Goal: Transaction & Acquisition: Purchase product/service

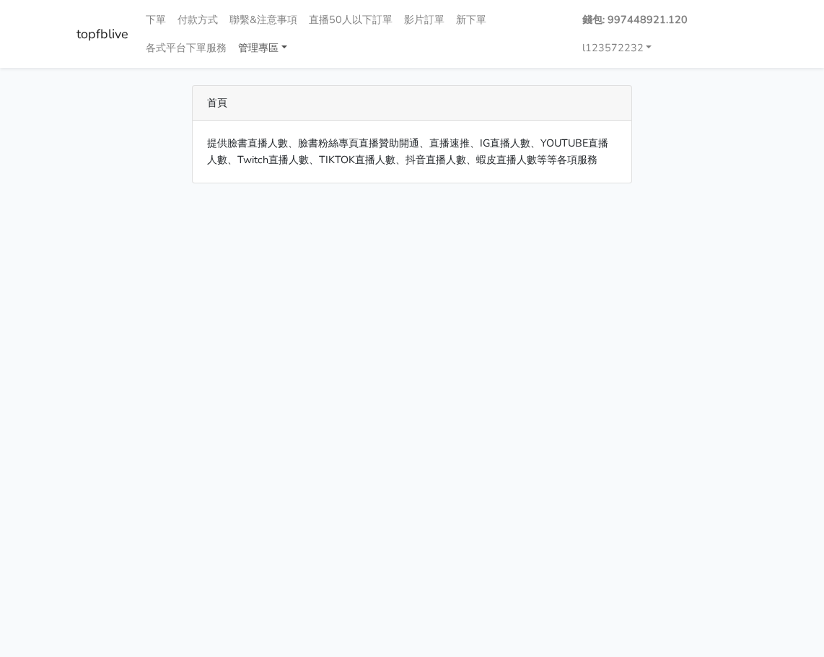
click at [269, 46] on link "管理專區" at bounding box center [262, 48] width 61 height 28
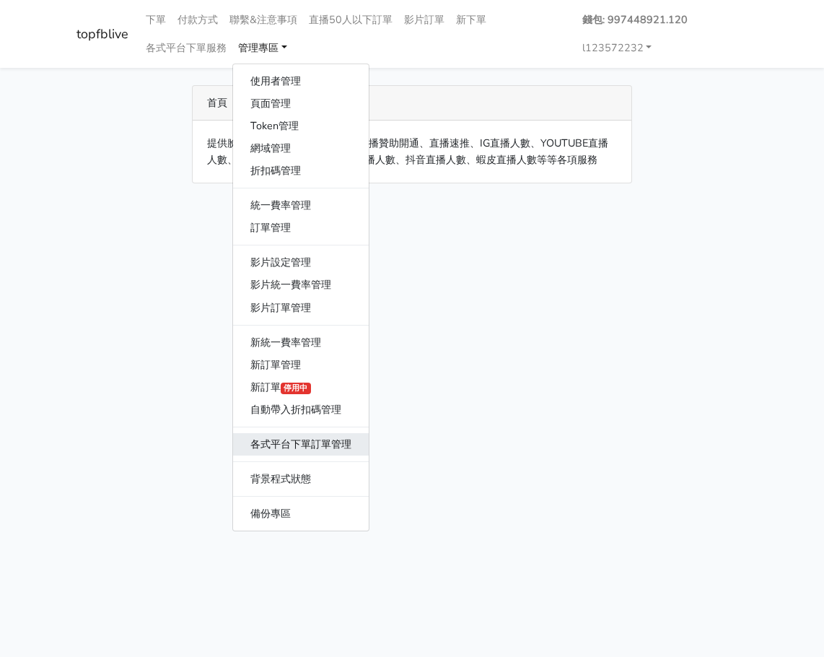
click at [333, 442] on link "各式平台下單訂單管理" at bounding box center [301, 444] width 136 height 22
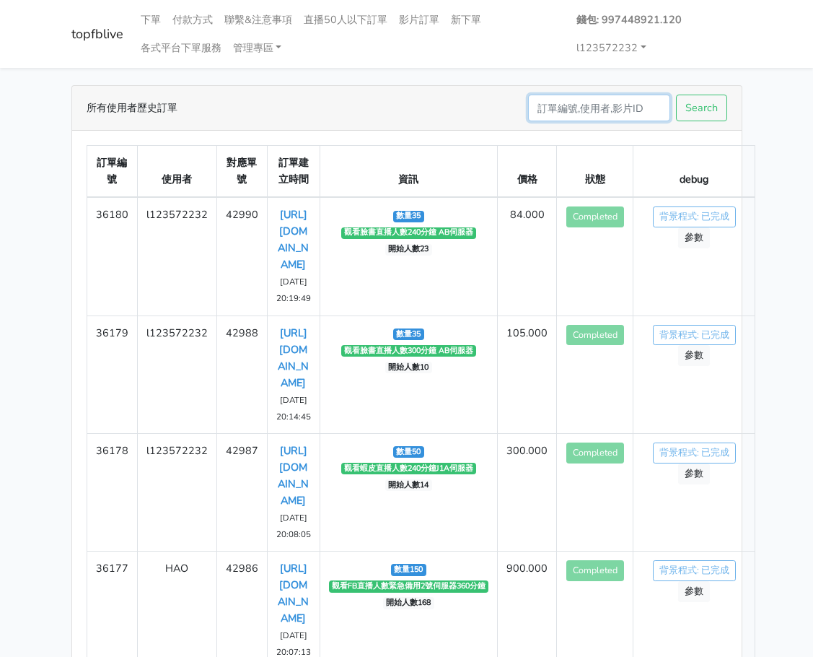
click at [580, 99] on input "Search" at bounding box center [599, 108] width 142 height 27
type input "in"
click at [676, 95] on button "Search" at bounding box center [701, 108] width 51 height 27
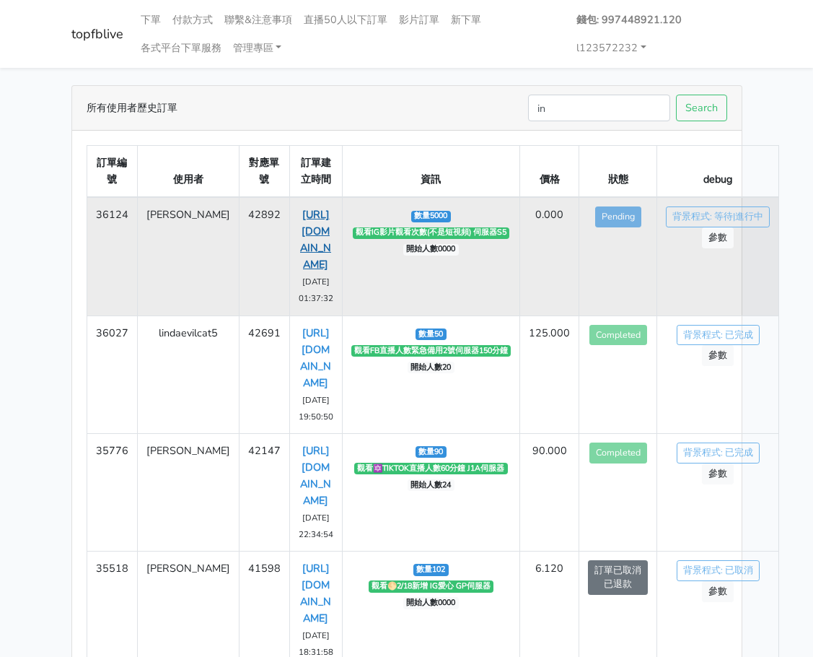
drag, startPoint x: 267, startPoint y: 206, endPoint x: 279, endPoint y: 281, distance: 76.7
click at [289, 281] on td "https://www.instagram.com/reel/DOl0zixkqYs/ 2025-09-15 01:37:32" at bounding box center [315, 256] width 53 height 118
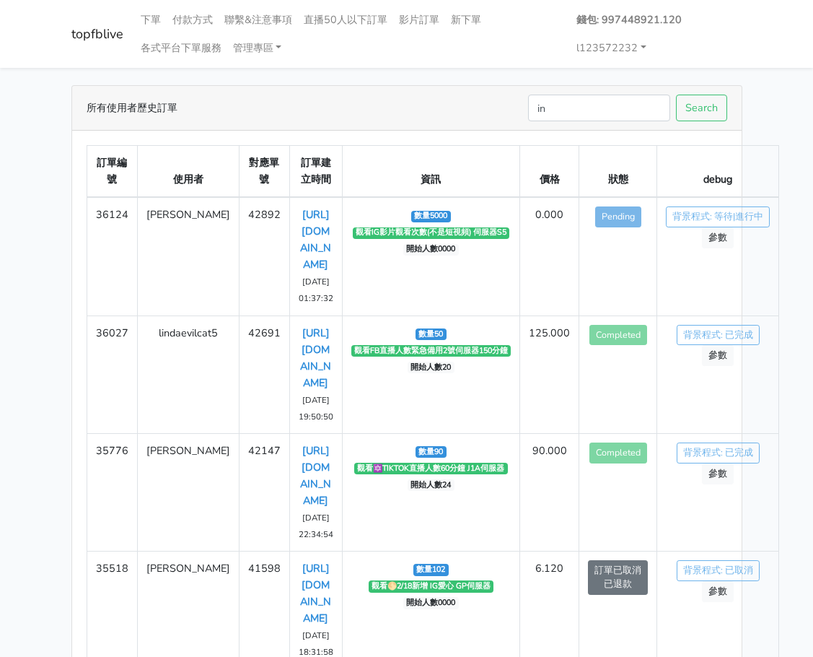
copy link "https://www.instagram.com"
click at [597, 111] on input "in" at bounding box center [599, 108] width 142 height 27
paste input "https://www.instagram.com"
type input "https://www.instagram.com/h"
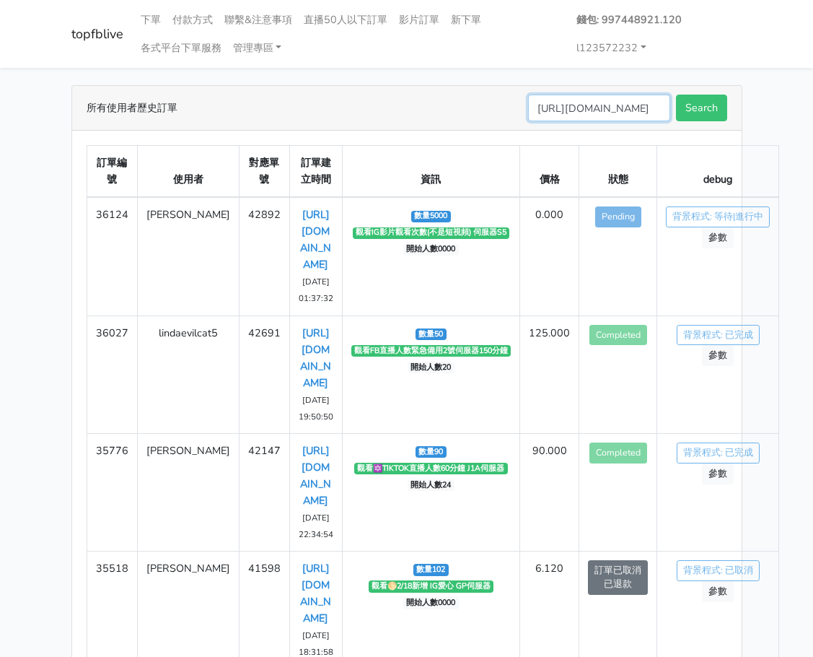
click at [676, 95] on button "Search" at bounding box center [701, 108] width 51 height 27
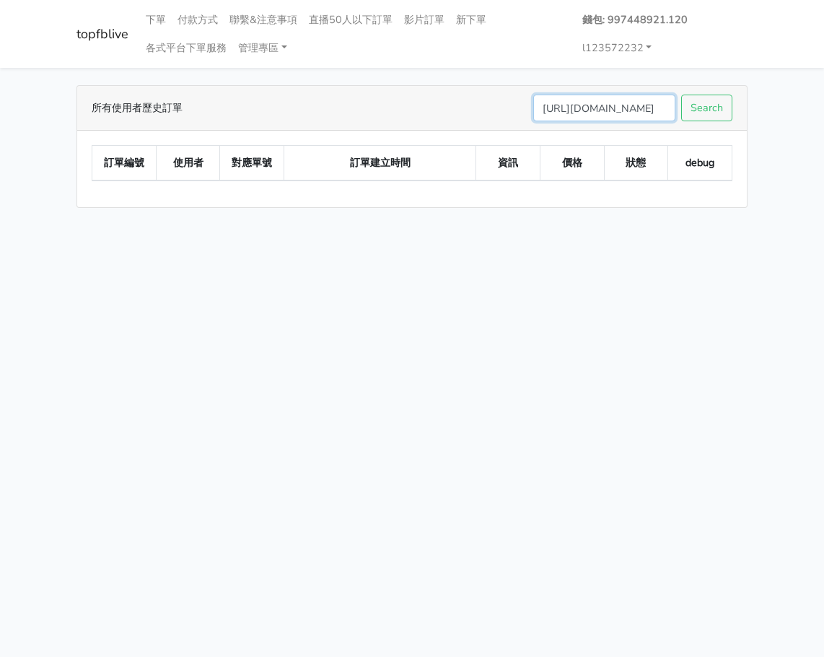
click at [602, 101] on input "[URL][DOMAIN_NAME]" at bounding box center [604, 108] width 142 height 27
click at [247, 54] on link "管理專區" at bounding box center [262, 48] width 61 height 28
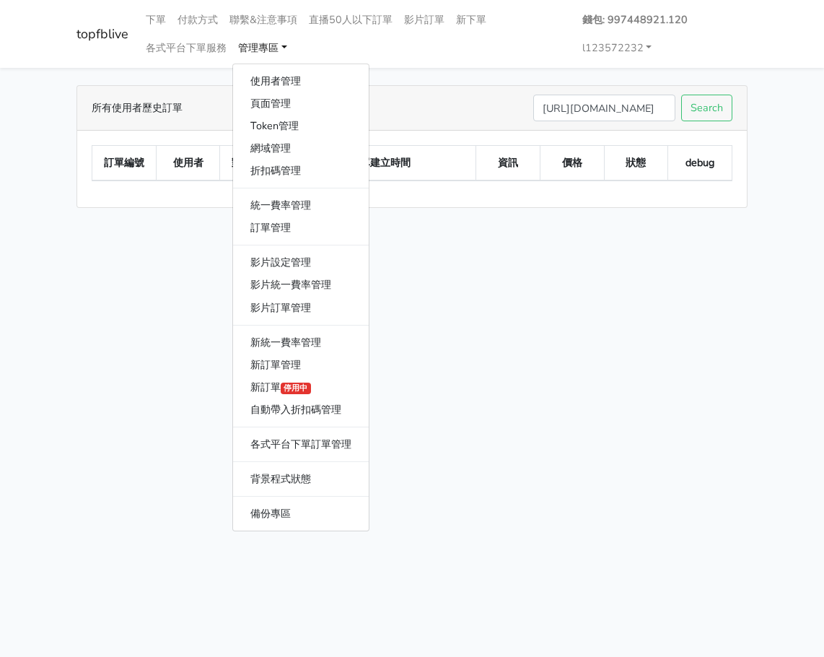
drag, startPoint x: 515, startPoint y: 215, endPoint x: 290, endPoint y: 85, distance: 259.9
click at [515, 214] on main "所有使用者歷史訂單 https://www.instagram.com/h Search 訂單編號 使用者 對應單號 訂單建立時間 資訊 價格 狀態 debug" at bounding box center [412, 146] width 824 height 157
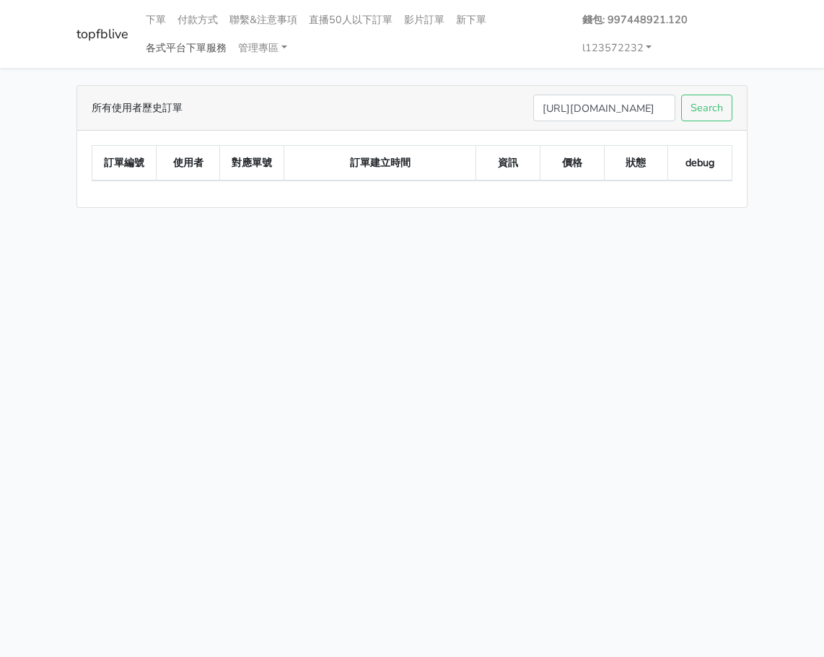
click at [183, 48] on link "各式平台下單服務" at bounding box center [186, 48] width 92 height 28
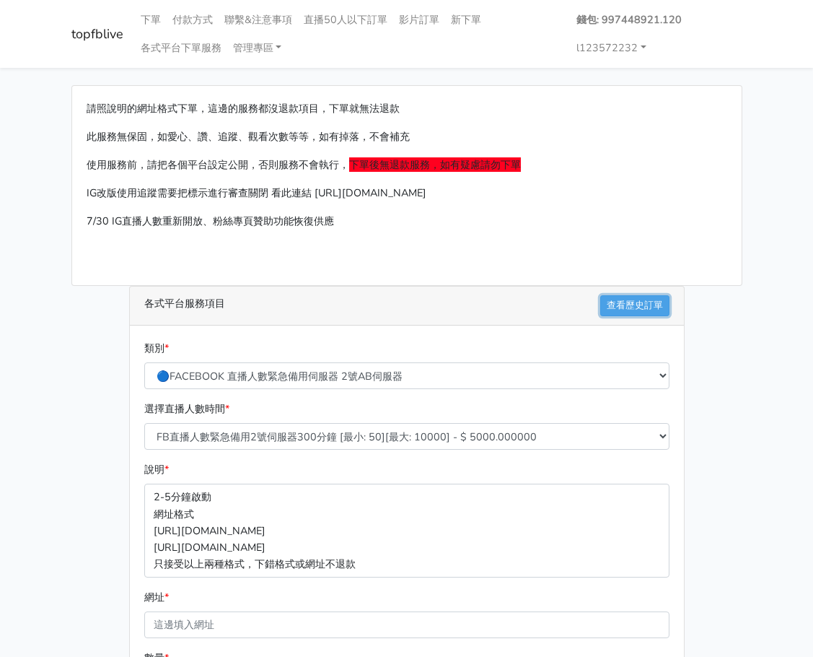
click at [620, 304] on link "查看歷史訂單" at bounding box center [634, 305] width 69 height 21
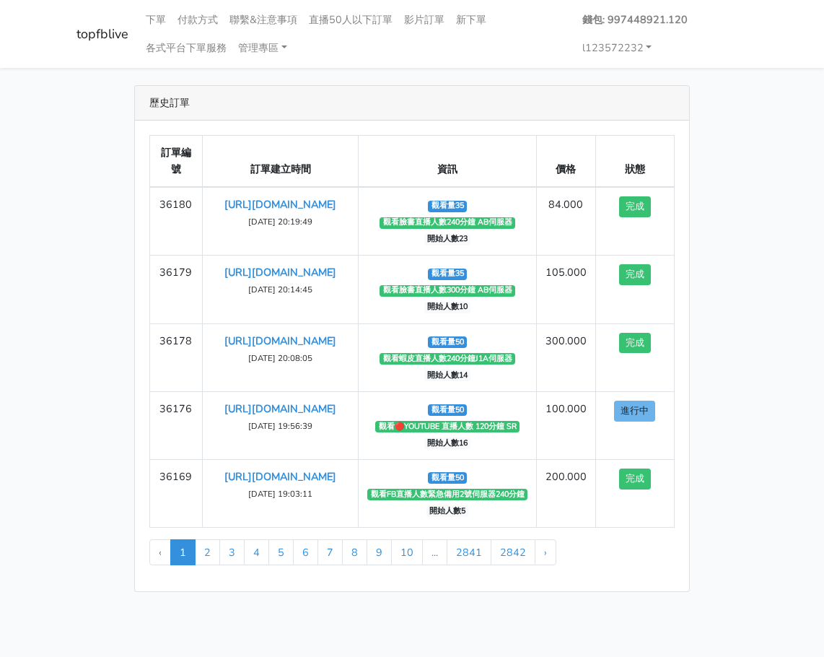
click at [559, 146] on th "價格" at bounding box center [565, 162] width 59 height 52
click at [166, 43] on link "各式平台下單服務" at bounding box center [186, 48] width 92 height 28
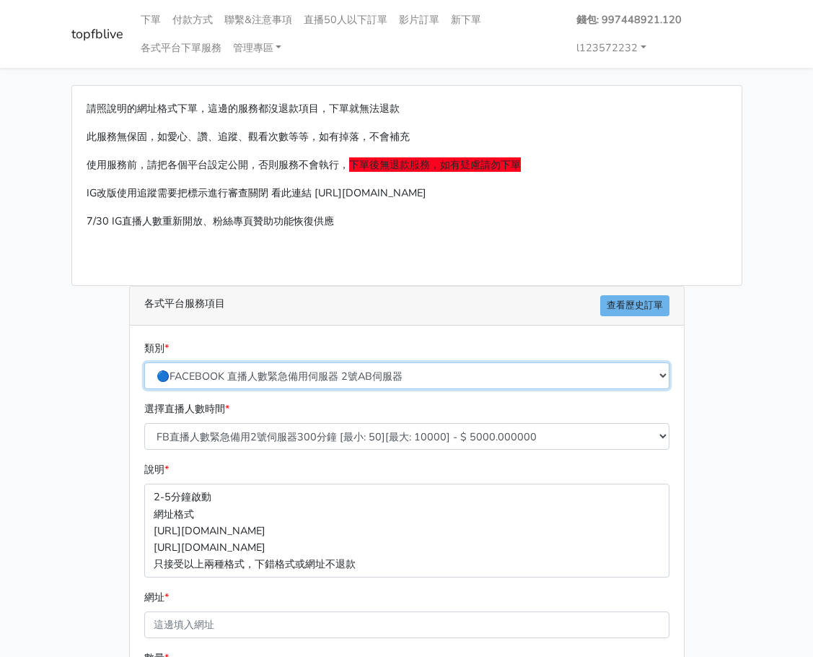
click at [316, 382] on select "🔵FACEBOOK 直播人數緊急備用伺服器 2號AB伺服器 🔵FACEBOOK 網軍專用貼文留言 安全保密 🔵9/30 FACEBOOK 直播人數緩慢進場緩慢…" at bounding box center [406, 375] width 525 height 27
select select "🌕IG直播人數"
click at [144, 362] on select "🔵FACEBOOK 直播人數緊急備用伺服器 2號AB伺服器 🔵FACEBOOK 網軍專用貼文留言 安全保密 🔵9/30 FACEBOOK 直播人數緩慢進場緩慢…" at bounding box center [406, 375] width 525 height 27
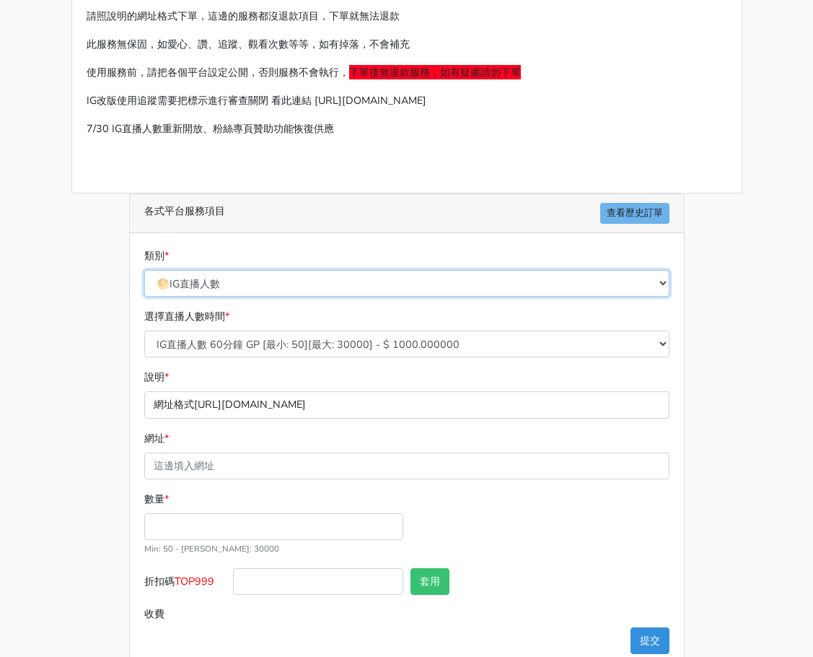
scroll to position [122, 0]
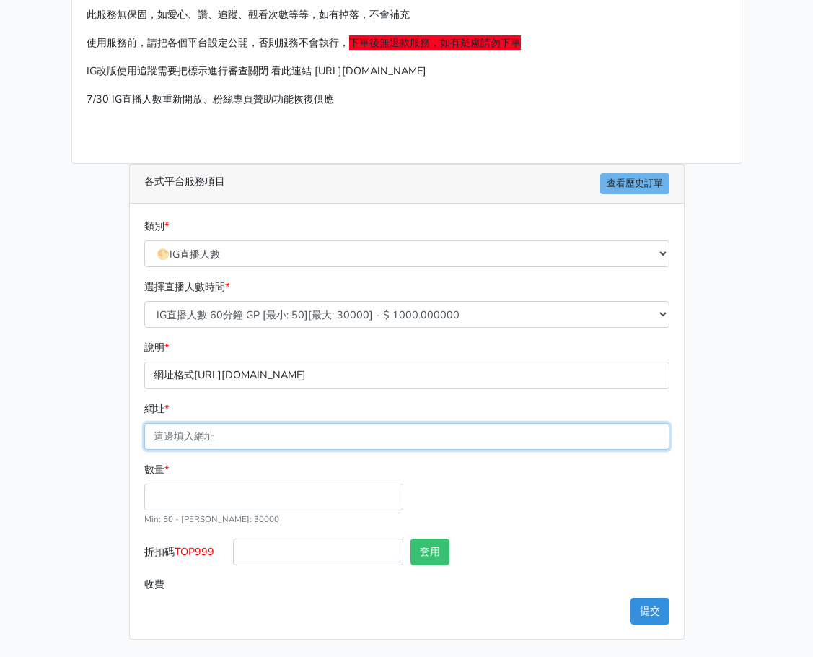
click at [300, 432] on input "網址 *" at bounding box center [406, 436] width 525 height 27
paste input "https://www.instagram.com/haze_blue_00/"
type input "https://www.instagram.com/haze_blue_00/"
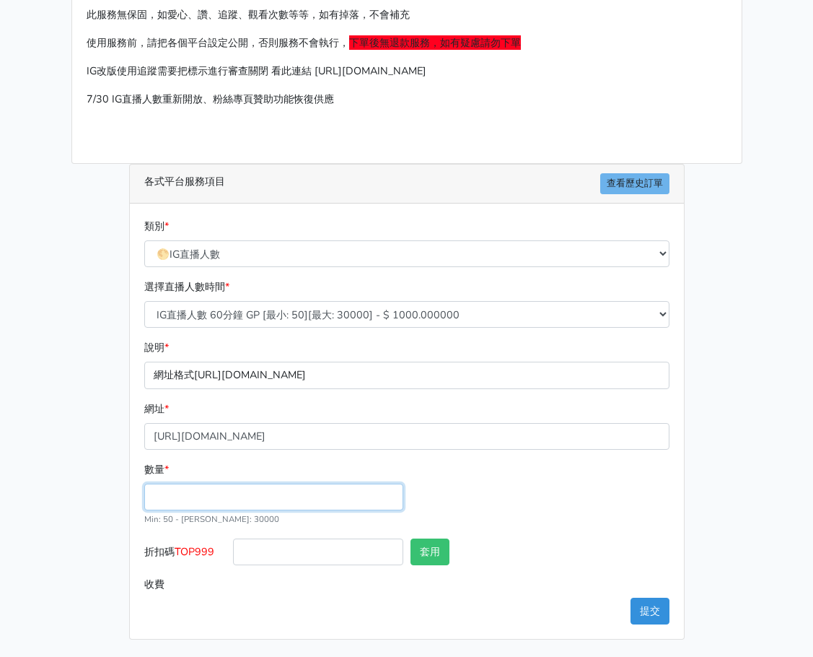
click at [149, 492] on input "數量 *" at bounding box center [273, 496] width 259 height 27
type input "50"
type input "50.000"
click at [652, 599] on button "提交" at bounding box center [650, 610] width 39 height 27
